Goal: Navigation & Orientation: Find specific page/section

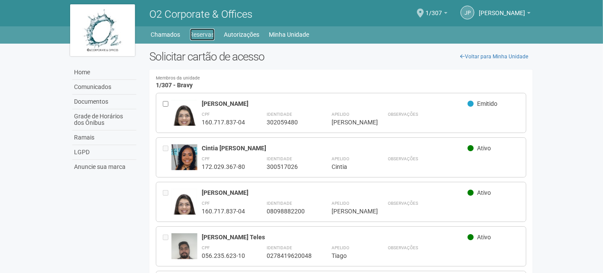
click at [208, 39] on link "Reservas" at bounding box center [202, 35] width 25 height 12
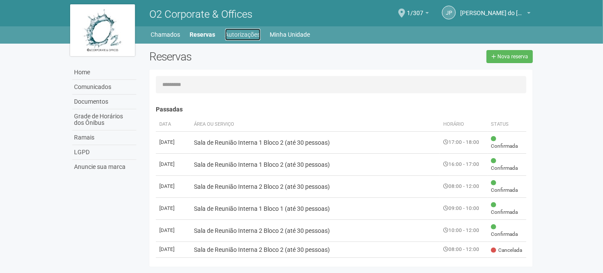
click at [233, 32] on link "Autorizações" at bounding box center [242, 35] width 35 height 12
